Goal: Task Accomplishment & Management: Manage account settings

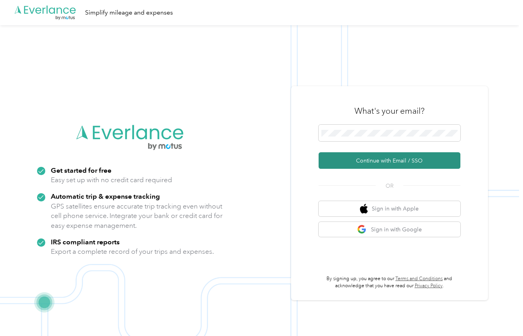
click at [371, 166] on button "Continue with Email / SSO" at bounding box center [390, 160] width 142 height 17
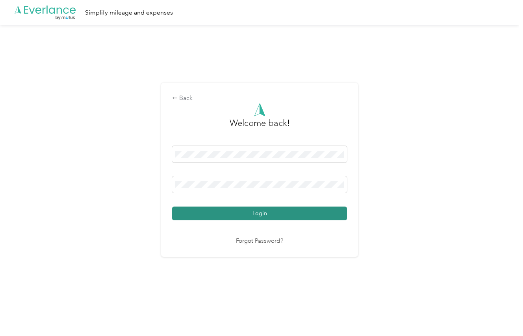
click at [265, 210] on button "Login" at bounding box center [259, 214] width 175 height 14
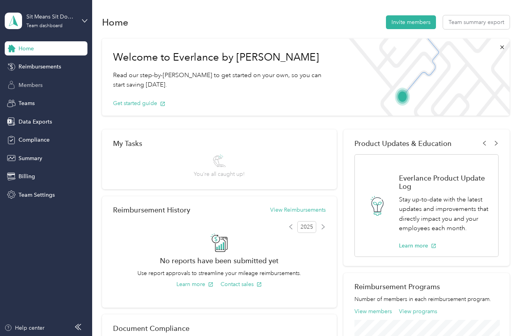
click at [31, 84] on span "Members" at bounding box center [31, 85] width 24 height 8
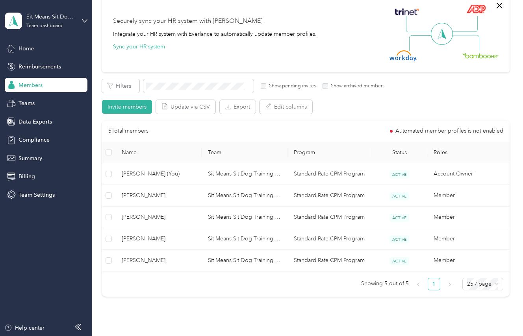
scroll to position [72, 0]
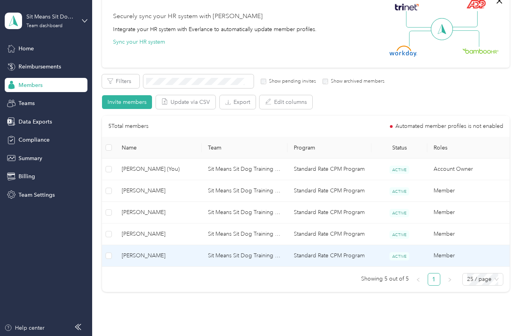
click at [133, 256] on span "[PERSON_NAME]" at bounding box center [158, 256] width 73 height 9
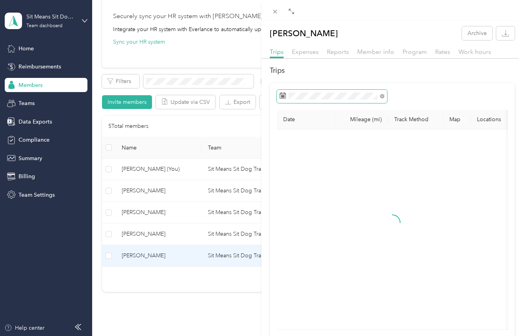
click at [300, 101] on span at bounding box center [332, 96] width 110 height 13
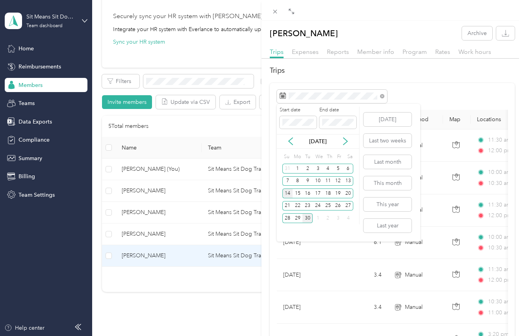
click at [286, 194] on div "14" at bounding box center [287, 194] width 10 height 10
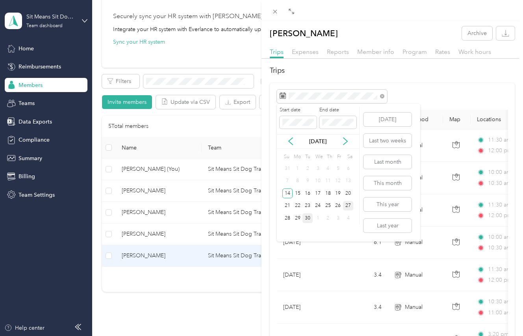
click at [349, 206] on div "27" at bounding box center [348, 206] width 10 height 10
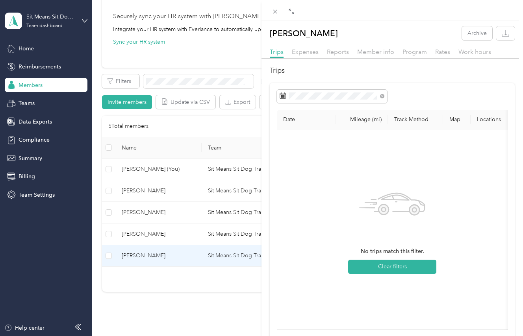
click at [144, 231] on div "[PERSON_NAME] Archive Trips Expenses Reports Member info Program Rates Work hou…" at bounding box center [261, 168] width 523 height 336
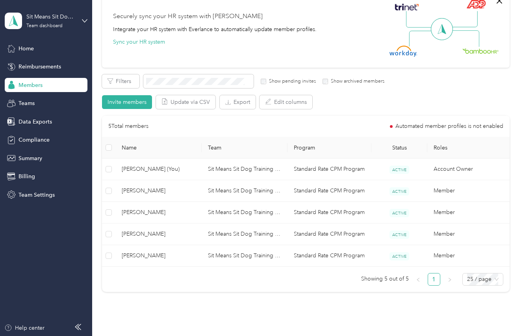
click at [150, 235] on div at bounding box center [261, 168] width 523 height 336
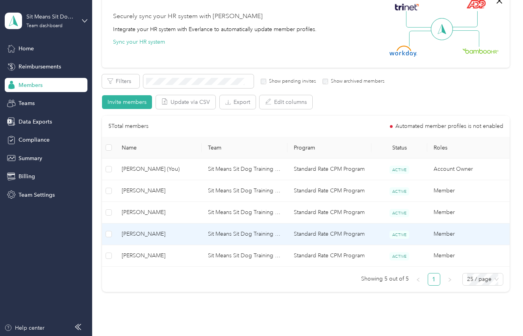
click at [150, 235] on span "[PERSON_NAME]" at bounding box center [158, 234] width 73 height 9
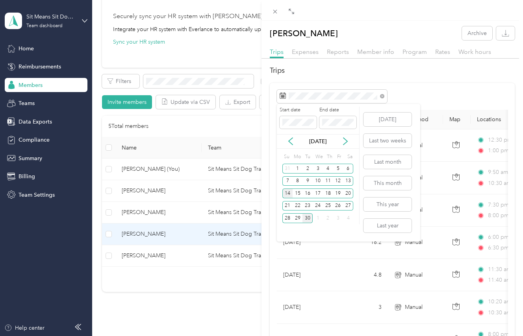
click at [289, 192] on div "14" at bounding box center [287, 194] width 10 height 10
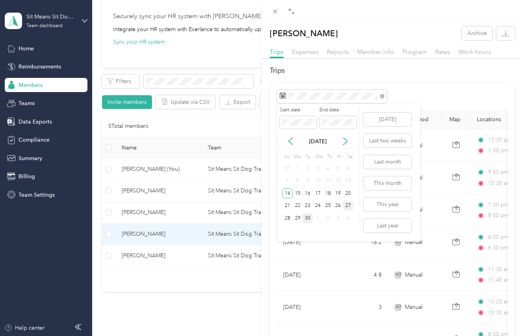
click at [349, 206] on div "27" at bounding box center [348, 206] width 10 height 10
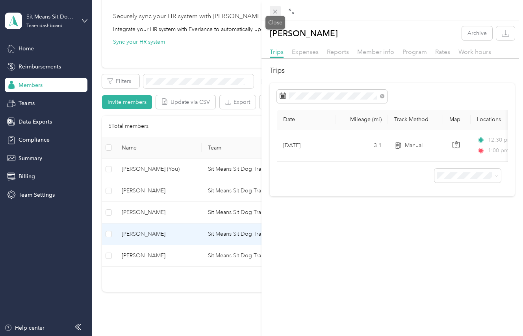
click at [274, 9] on icon at bounding box center [275, 11] width 7 height 7
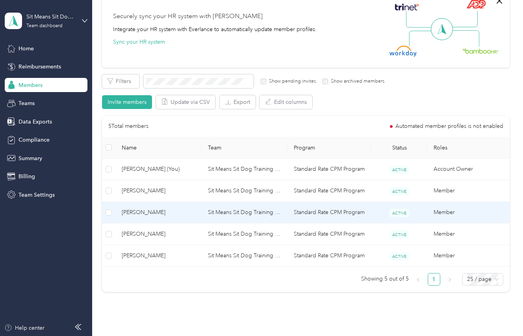
click at [133, 218] on td "[PERSON_NAME]" at bounding box center [158, 213] width 86 height 22
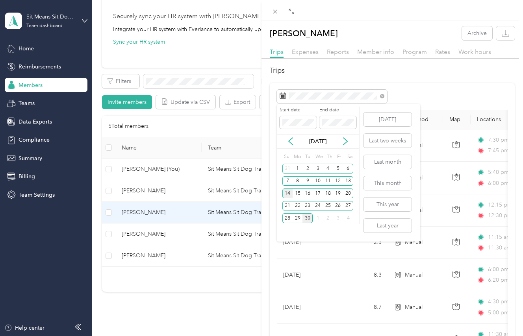
click at [290, 194] on div "14" at bounding box center [287, 194] width 10 height 10
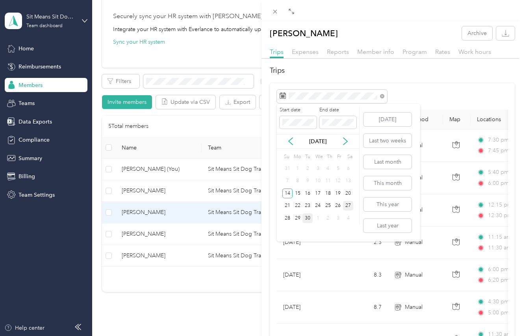
click at [350, 208] on div "27" at bounding box center [348, 206] width 10 height 10
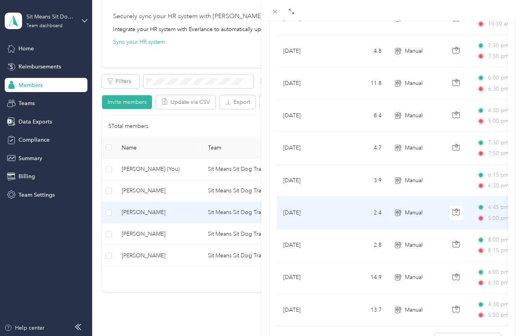
scroll to position [399, 0]
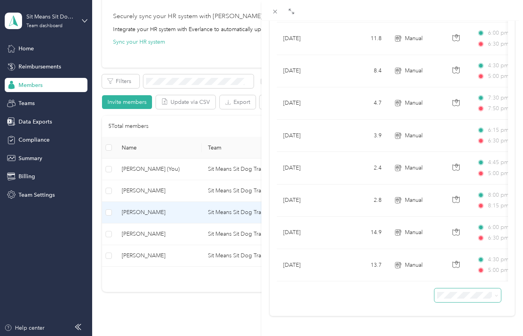
click at [451, 289] on span at bounding box center [467, 296] width 67 height 14
click at [450, 266] on span "50 per load" at bounding box center [454, 266] width 29 height 7
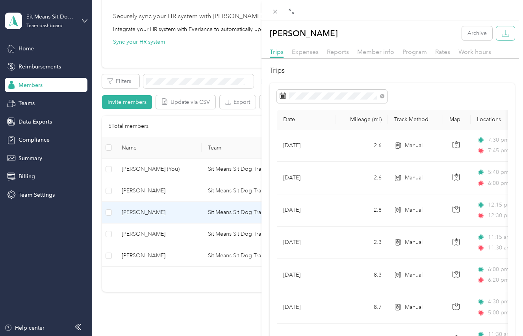
click at [504, 33] on icon "button" at bounding box center [505, 33] width 7 height 7
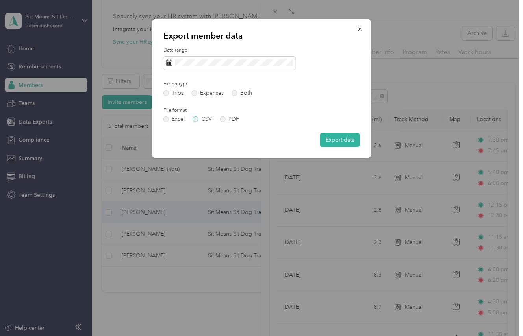
click at [195, 119] on label "CSV" at bounding box center [202, 120] width 19 height 6
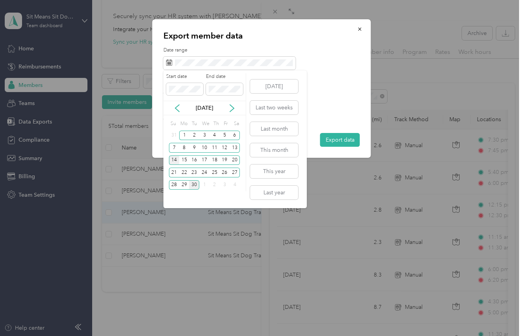
click at [172, 161] on div "14" at bounding box center [174, 161] width 10 height 10
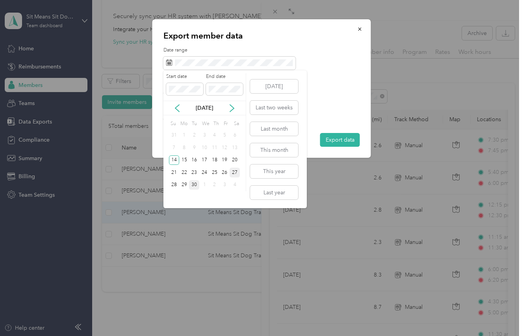
click at [234, 173] on div "27" at bounding box center [235, 173] width 10 height 10
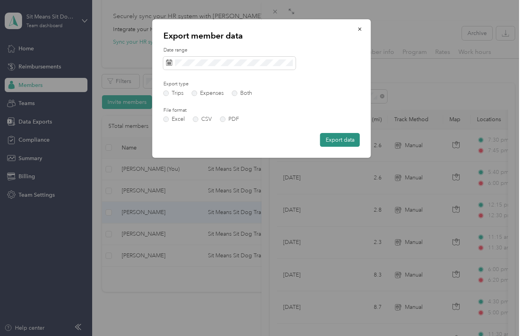
click at [332, 141] on button "Export data" at bounding box center [340, 140] width 40 height 14
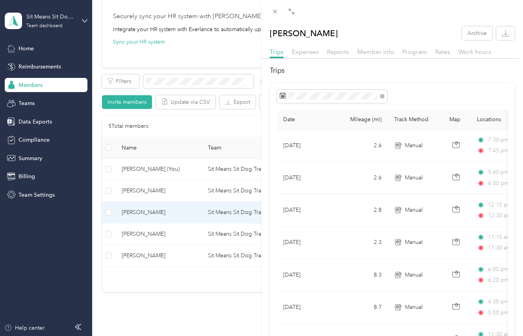
click at [175, 190] on div "[PERSON_NAME] Archive Trips Expenses Reports Member info Program Rates Work hou…" at bounding box center [261, 168] width 523 height 336
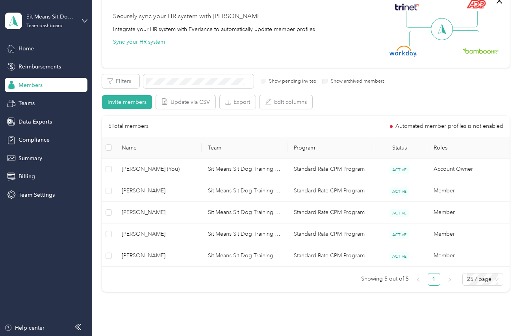
click at [175, 190] on span "[PERSON_NAME]" at bounding box center [158, 191] width 73 height 9
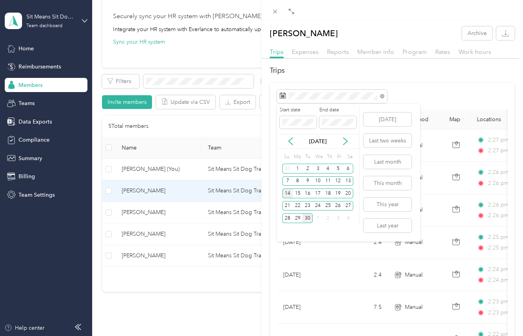
click at [289, 194] on div "14" at bounding box center [287, 194] width 10 height 10
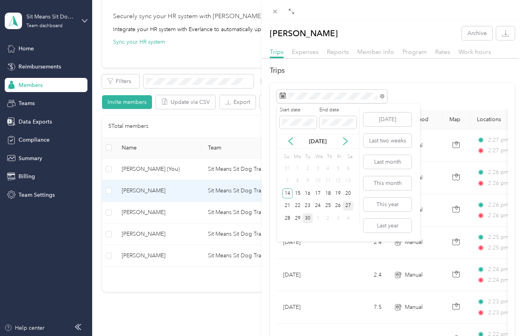
click at [350, 207] on div "27" at bounding box center [348, 206] width 10 height 10
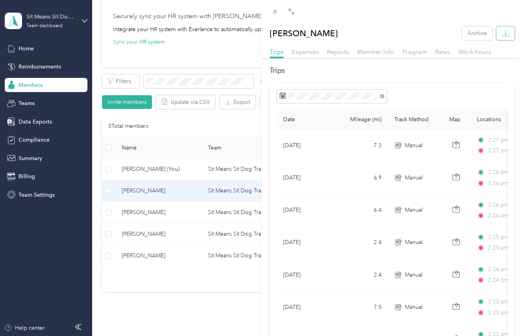
click at [506, 34] on icon "button" at bounding box center [505, 33] width 7 height 7
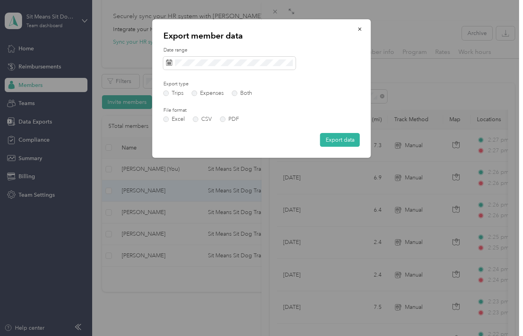
click at [232, 70] on div "Date range Export type Trips Expenses Both File format Excel CSV PDF Export data" at bounding box center [261, 97] width 197 height 100
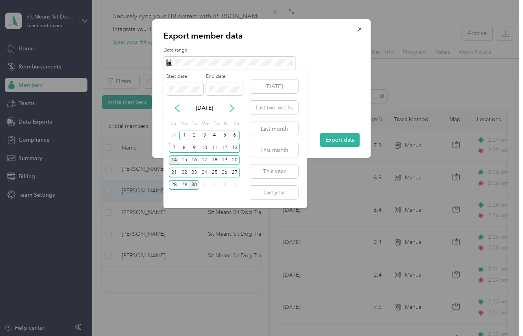
click at [171, 161] on div "14" at bounding box center [174, 161] width 10 height 10
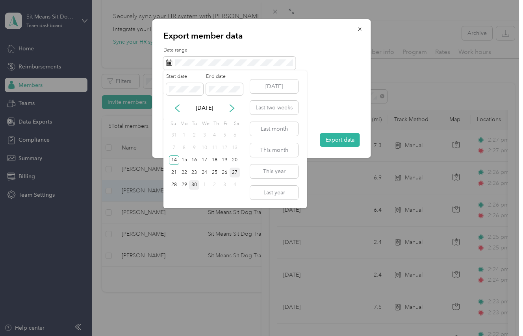
click at [235, 172] on div "27" at bounding box center [235, 173] width 10 height 10
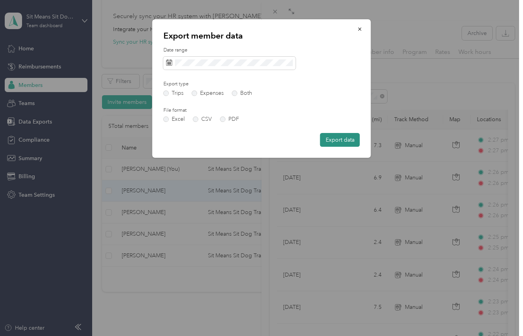
click at [338, 141] on button "Export data" at bounding box center [340, 140] width 40 height 14
